Goal: Register for event/course

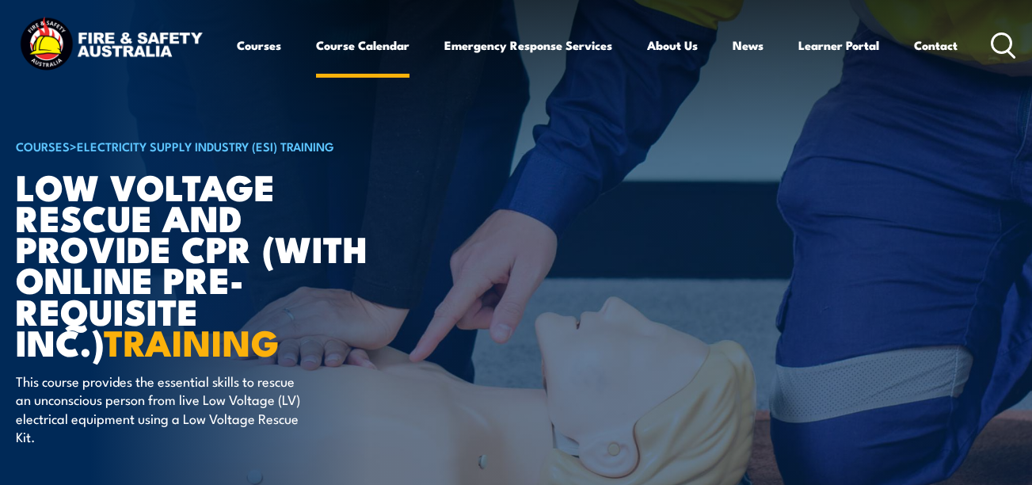
click at [381, 48] on link "Course Calendar" at bounding box center [362, 45] width 93 height 38
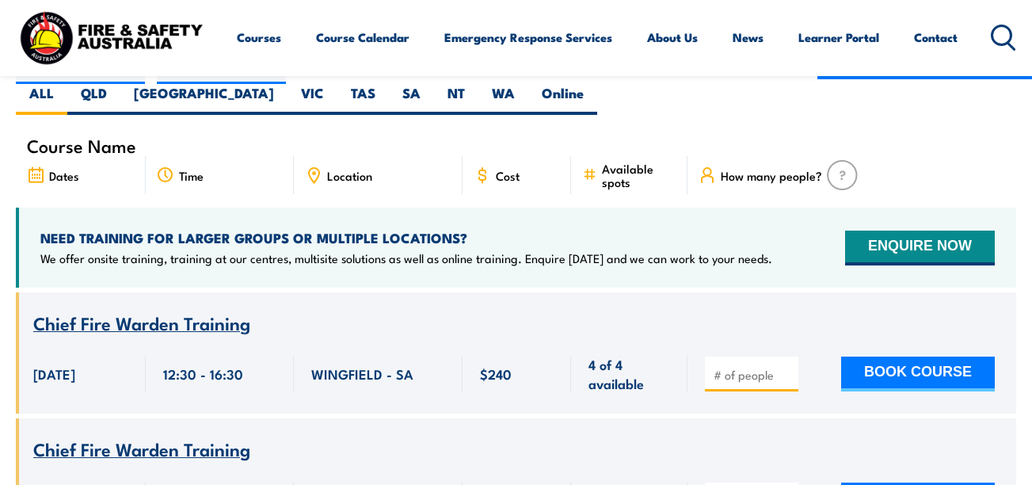
scroll to position [317, 0]
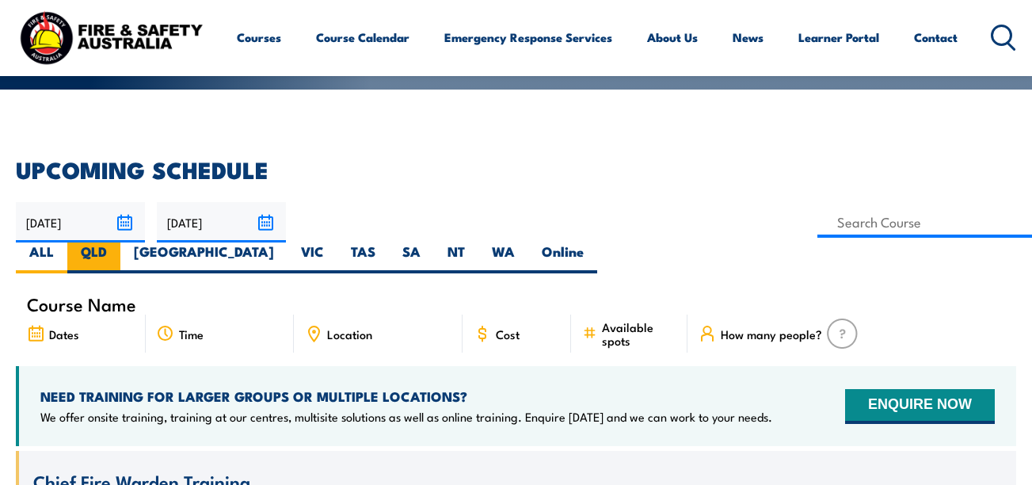
click at [120, 242] on label "QLD" at bounding box center [93, 257] width 53 height 31
click at [117, 242] on input "QLD" at bounding box center [112, 247] width 10 height 10
radio input "true"
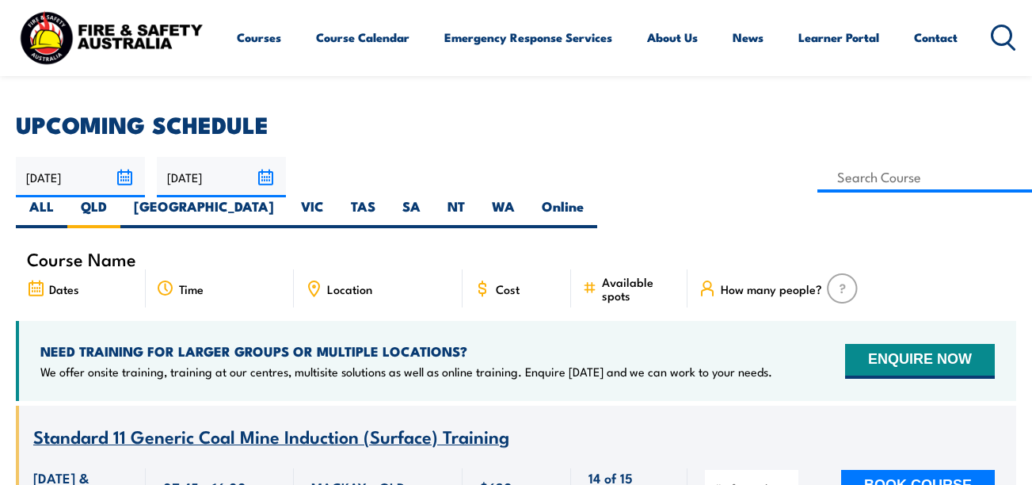
scroll to position [317, 0]
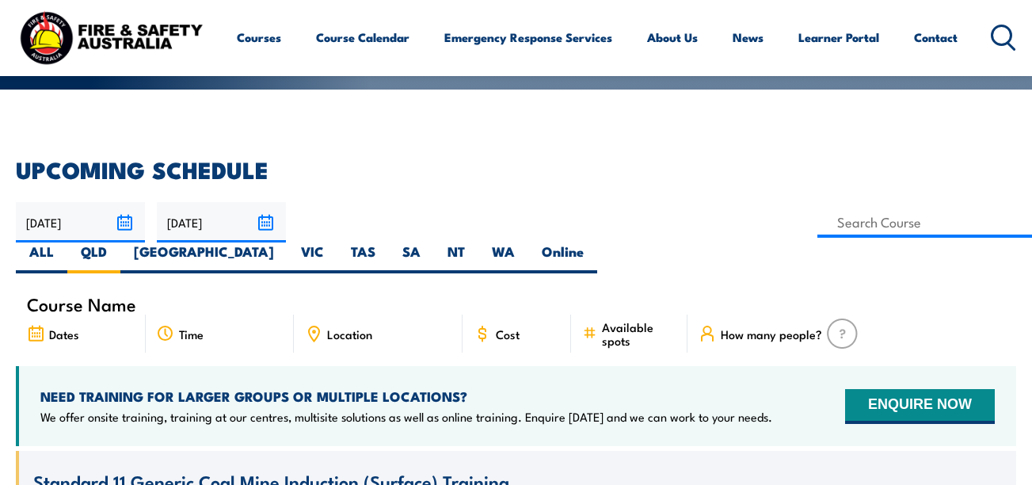
click at [143, 293] on div "Course Name" at bounding box center [516, 303] width 1001 height 21
click at [132, 297] on span "Course Name" at bounding box center [81, 303] width 109 height 13
click at [91, 297] on span "Course Name" at bounding box center [81, 303] width 109 height 13
click at [315, 330] on icon at bounding box center [314, 331] width 2 height 2
click at [344, 327] on span "Location" at bounding box center [349, 333] width 45 height 13
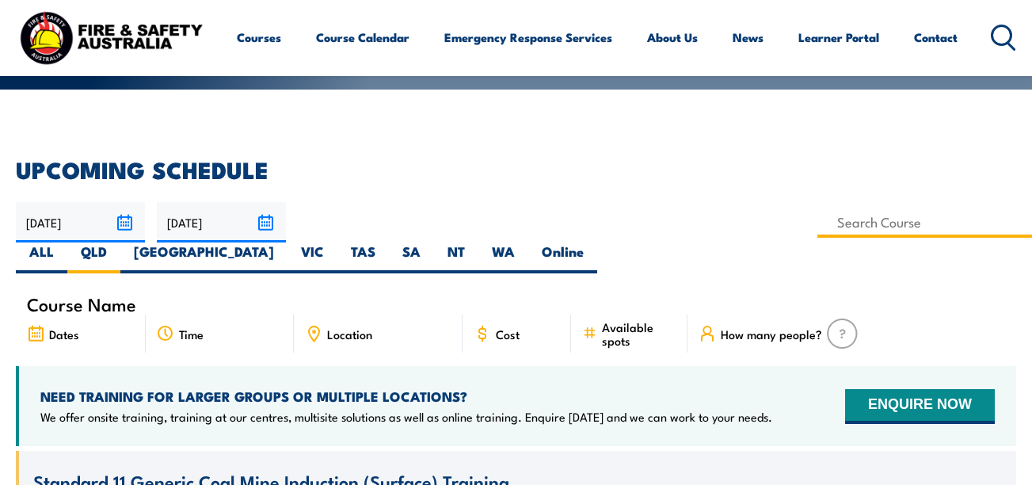
click at [818, 220] on input at bounding box center [925, 222] width 215 height 31
type input "Low Voltage Rescue and Provide CPR (with online Pre-requisite inc.)"
